Goal: Transaction & Acquisition: Book appointment/travel/reservation

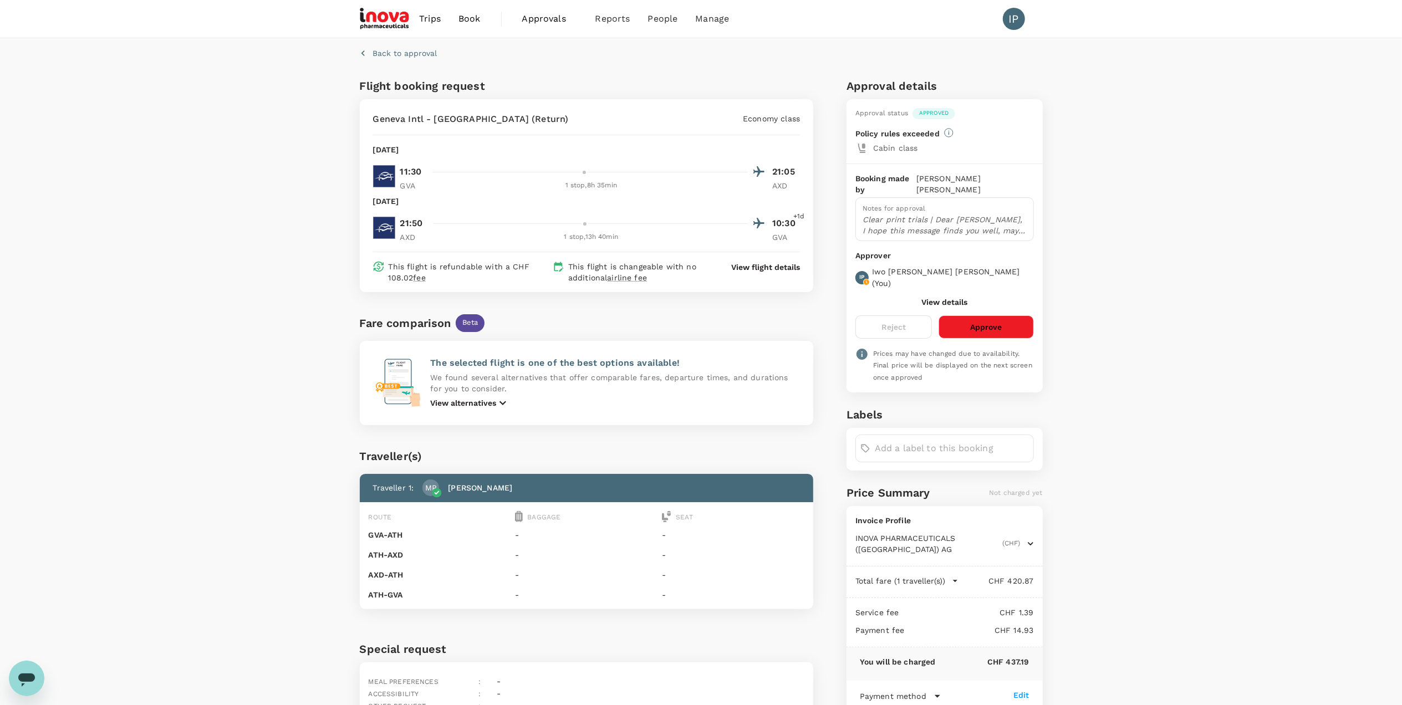
click at [988, 315] on button "Approve" at bounding box center [986, 326] width 95 height 23
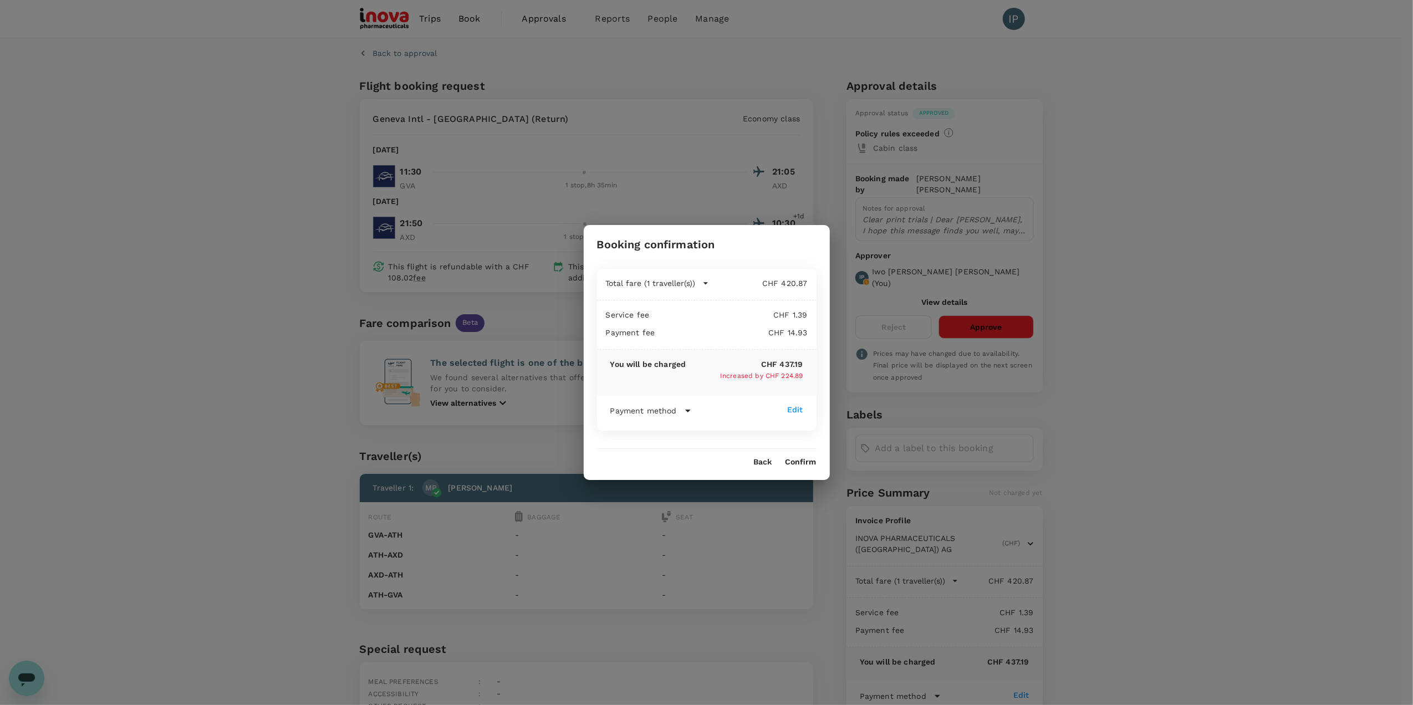
click at [801, 459] on button "Confirm" at bounding box center [801, 462] width 31 height 9
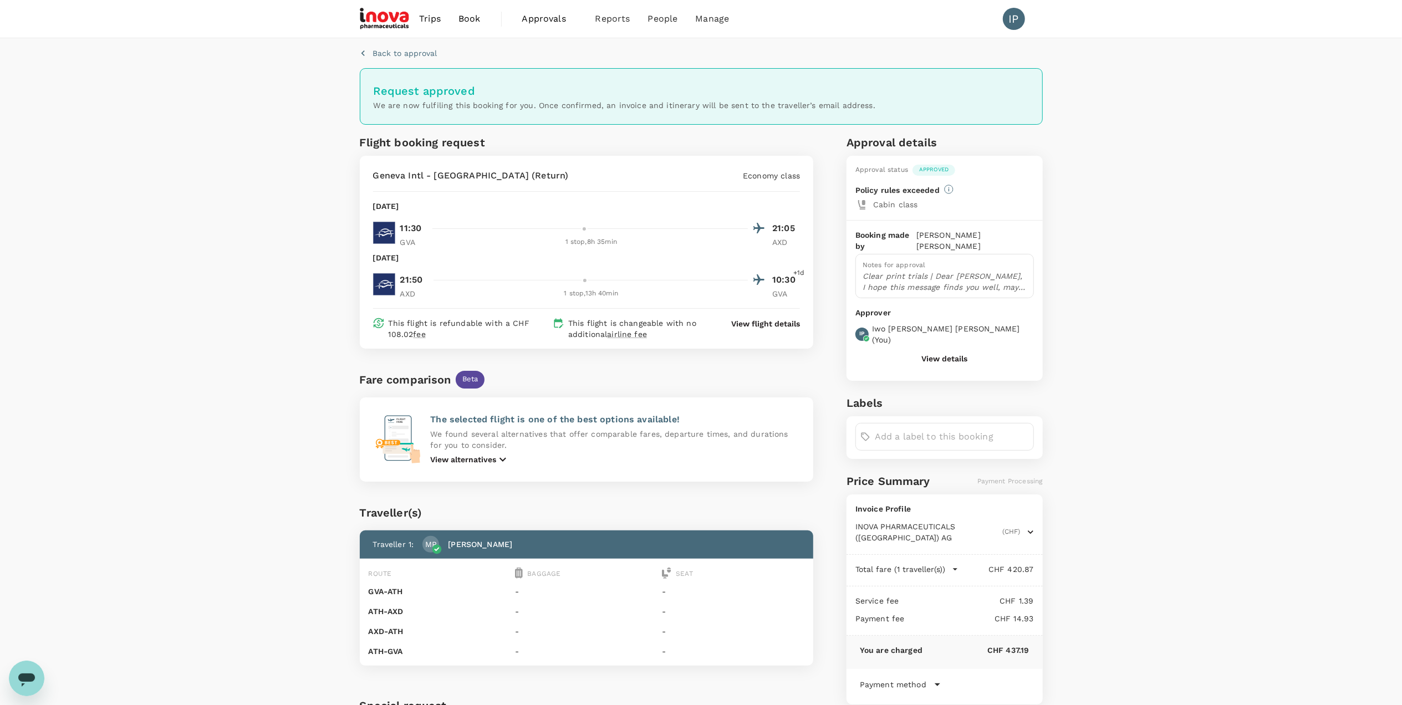
click at [553, 16] on span "Approvals" at bounding box center [549, 18] width 55 height 13
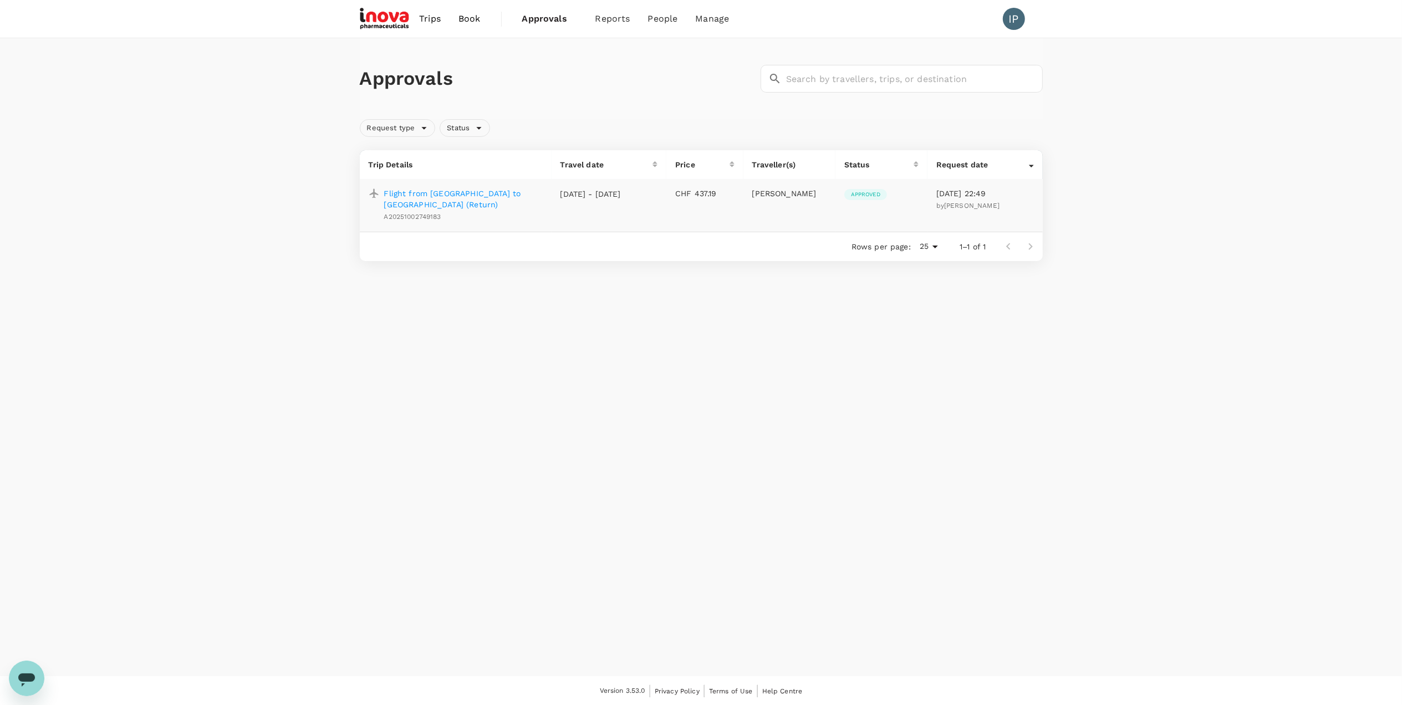
click at [628, 406] on div "Approvals ​ ​ Request type Status Trip Details Travel date Price Traveller(s) S…" at bounding box center [701, 357] width 1402 height 638
click at [382, 21] on img at bounding box center [385, 19] width 51 height 24
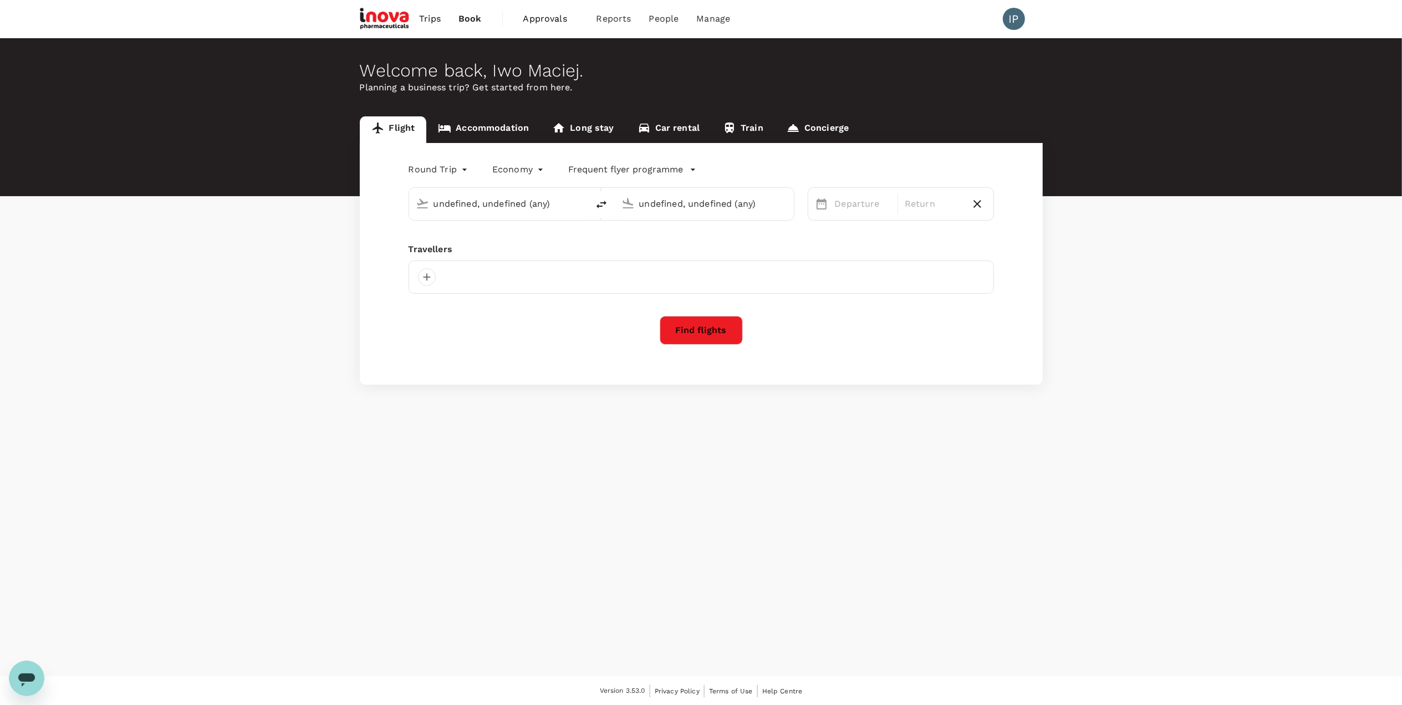
type input "Geneva Intl (GVA)"
type input "Singapore Changi (SIN)"
type input "business"
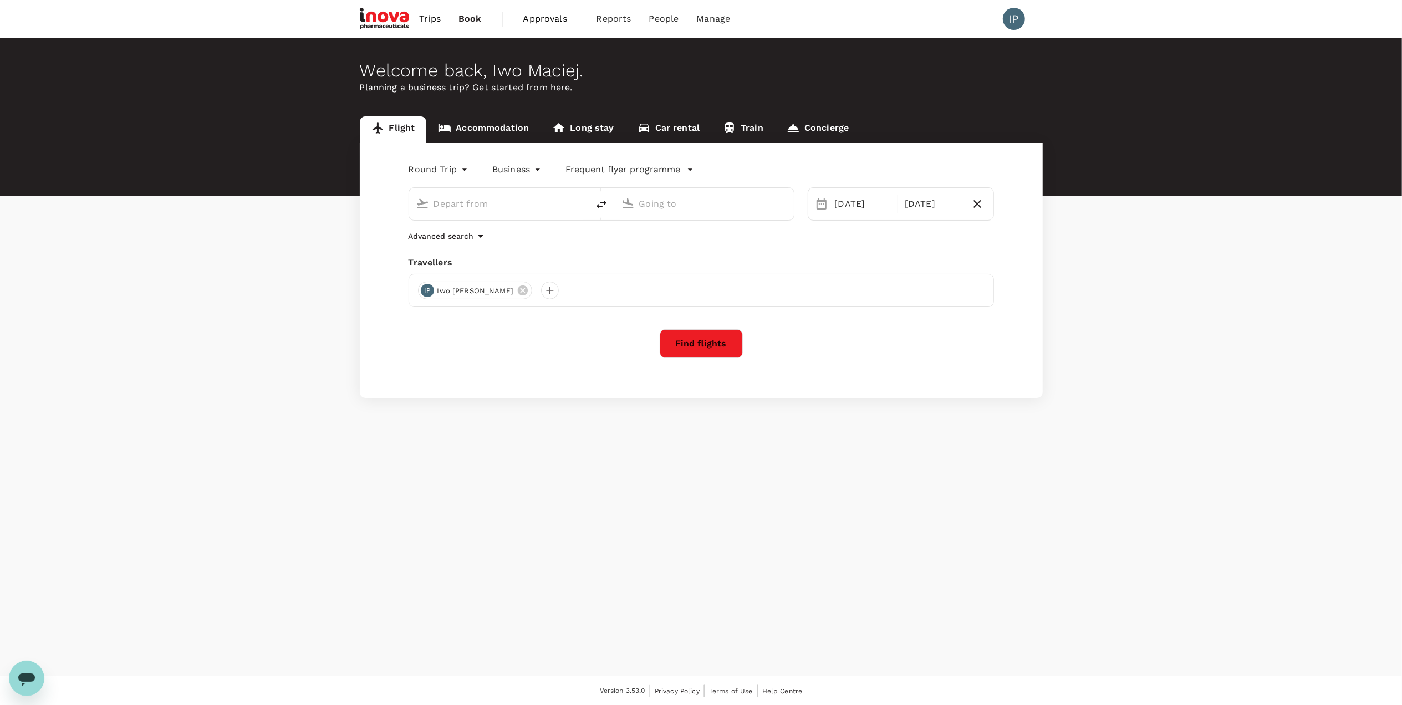
type input "Geneva Intl (GVA)"
type input "Singapore Changi (SIN)"
type input "Geneva Intl (GVA)"
type input "Singapore Changi (SIN)"
